Goal: Obtain resource: Download file/media

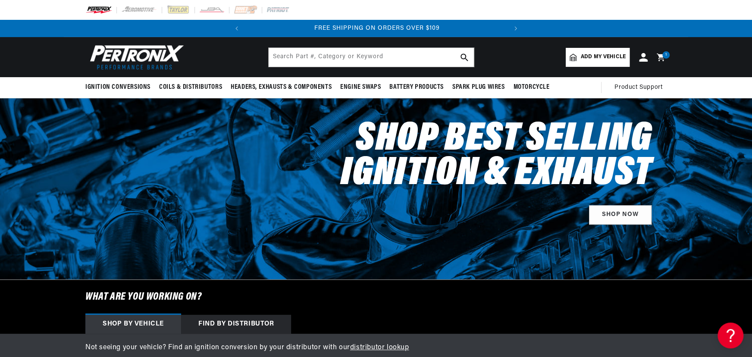
scroll to position [0, 261]
click at [334, 55] on input "text" at bounding box center [371, 57] width 205 height 19
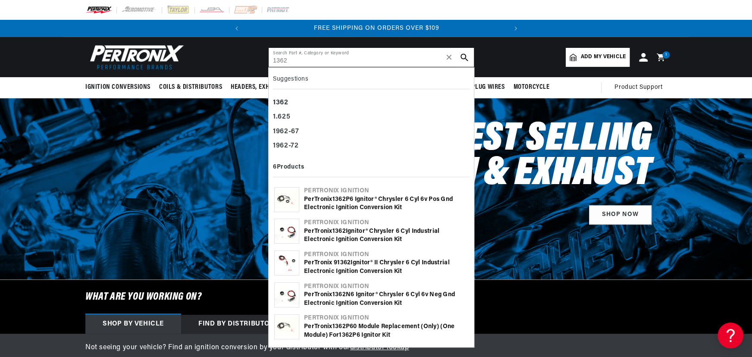
type input "1362"
click at [384, 229] on div "PerTronix 1362 Ignitor® Chrysler 6 cyl Industrial Electronic Ignition Conversio…" at bounding box center [386, 235] width 164 height 17
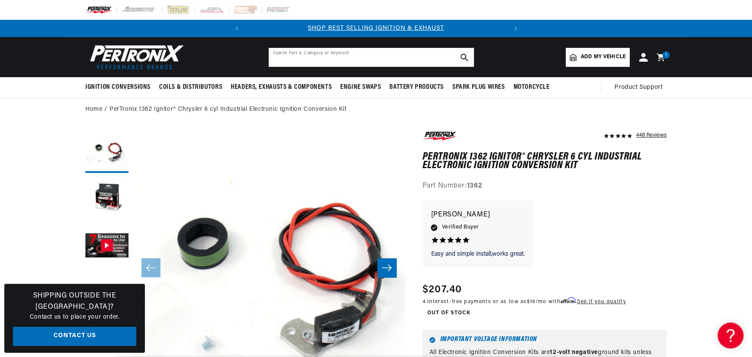
click at [384, 54] on input "text" at bounding box center [371, 57] width 205 height 19
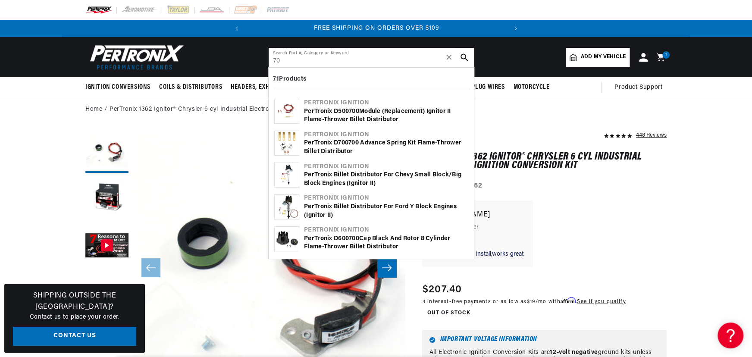
type input "7"
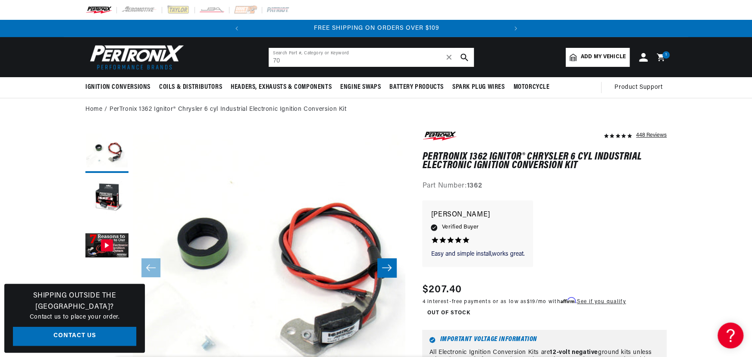
type input "7"
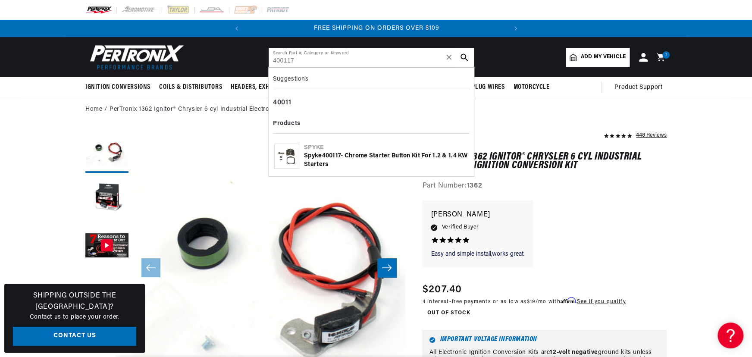
type input "400117"
click at [337, 154] on b "400117" at bounding box center [331, 156] width 19 height 6
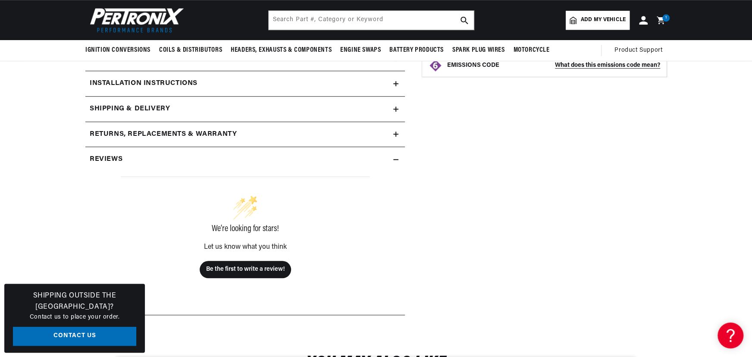
scroll to position [235, 0]
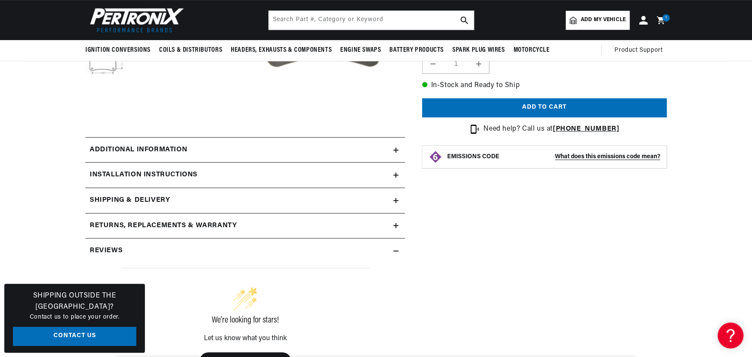
click at [169, 166] on summary "Installation instructions" at bounding box center [245, 175] width 320 height 25
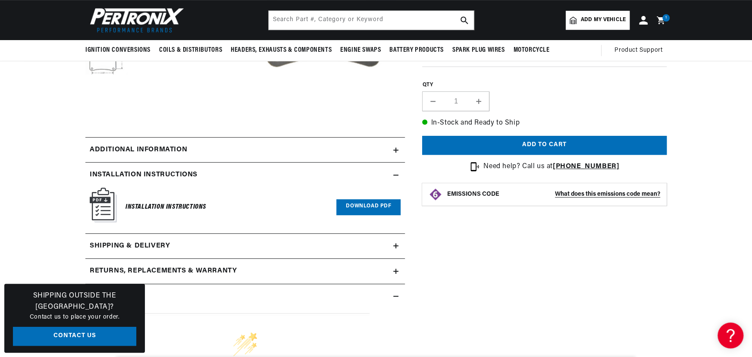
scroll to position [0, 261]
click at [353, 204] on link "Download PDF" at bounding box center [368, 207] width 64 height 16
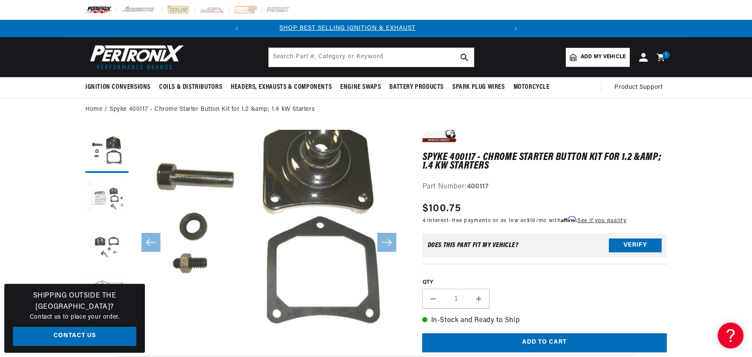
scroll to position [0, 0]
